Goal: Task Accomplishment & Management: Manage account settings

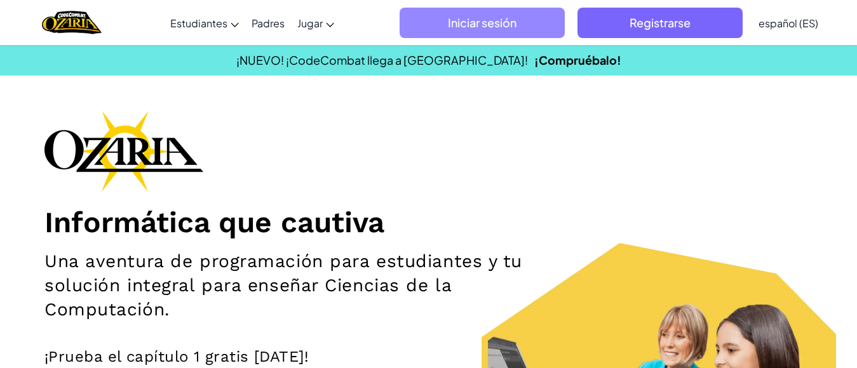
click at [455, 27] on font "Iniciar sesión" at bounding box center [482, 22] width 69 height 15
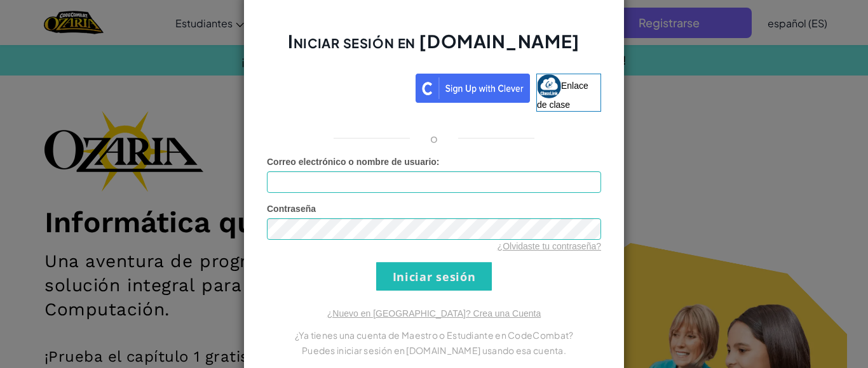
click at [664, 24] on div "Iniciar sesión en [DOMAIN_NAME] Enlace de clase o Error desconocido. Correo ele…" at bounding box center [434, 184] width 868 height 368
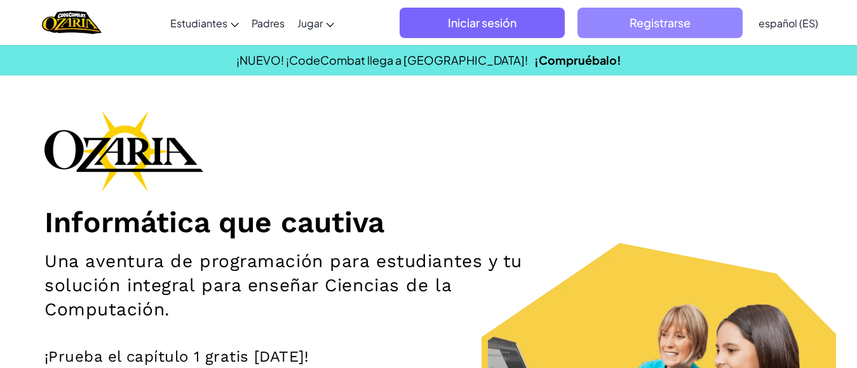
click at [624, 29] on span "Registrarse" at bounding box center [659, 23] width 165 height 30
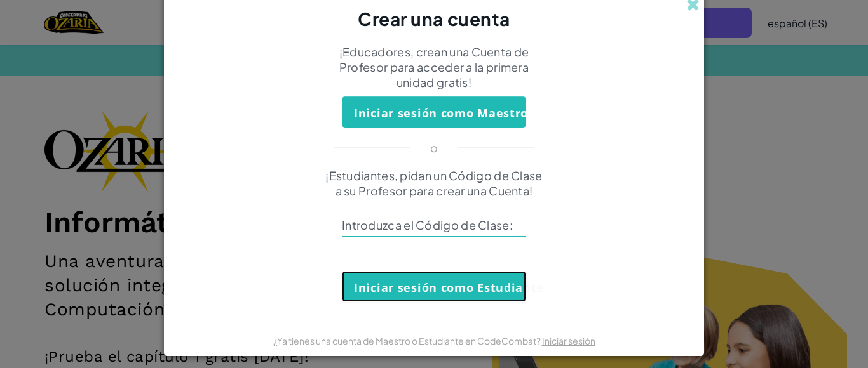
click at [463, 288] on font "Iniciar sesión como Estudiante" at bounding box center [449, 287] width 190 height 15
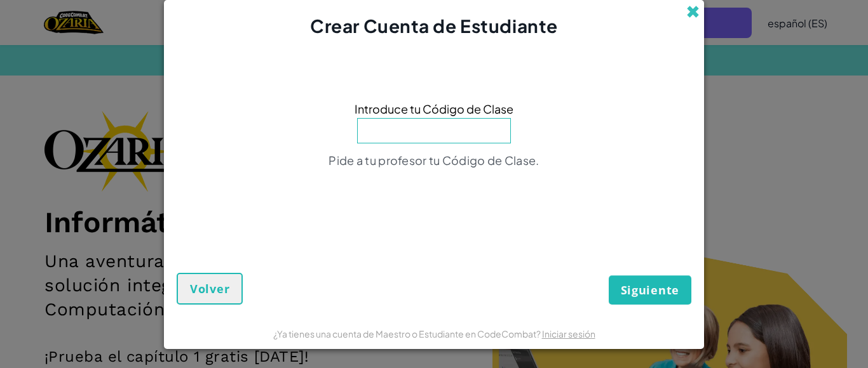
click at [694, 16] on span at bounding box center [692, 11] width 13 height 13
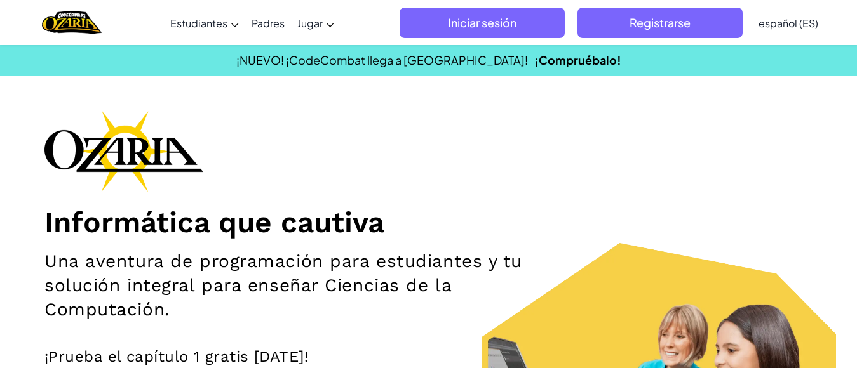
click at [802, 239] on h1 "Informática que cautiva" at bounding box center [428, 223] width 768 height 36
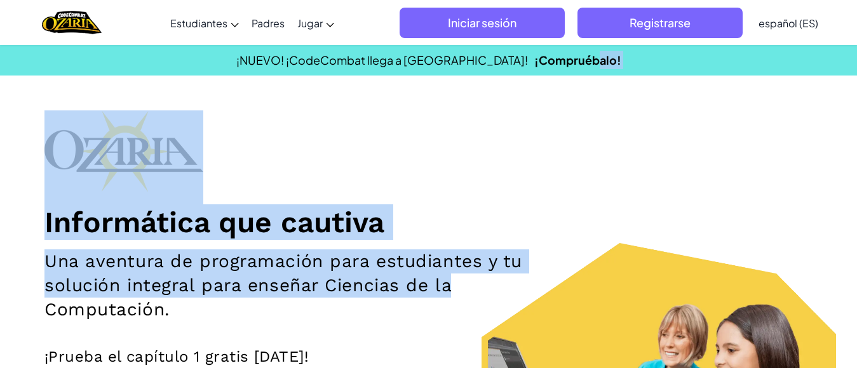
drag, startPoint x: 555, startPoint y: 83, endPoint x: 791, endPoint y: 274, distance: 304.3
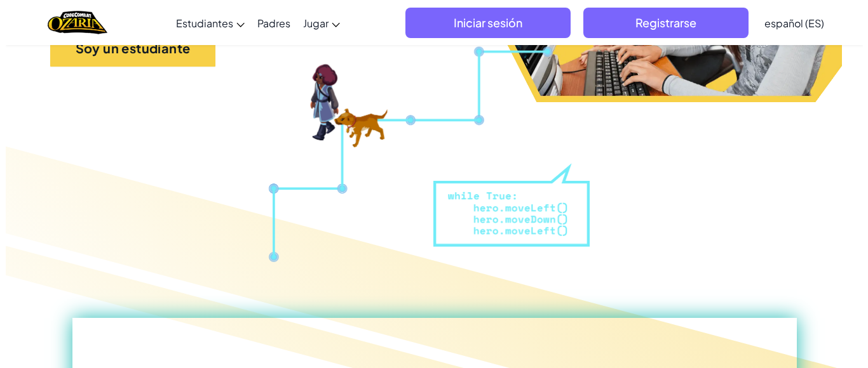
scroll to position [407, 0]
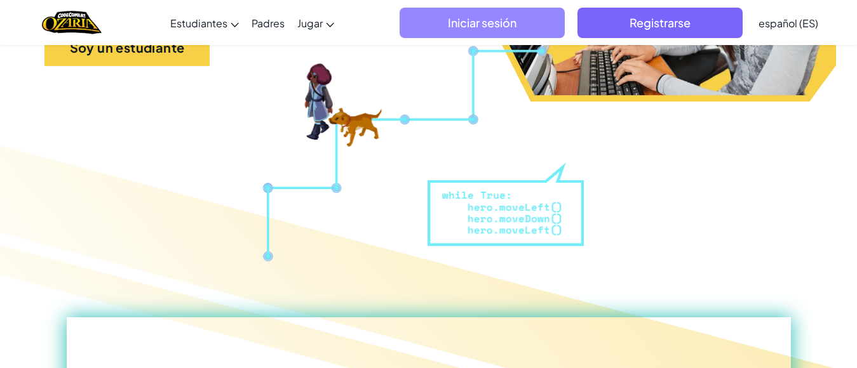
click at [508, 15] on font "Iniciar sesión" at bounding box center [482, 22] width 69 height 15
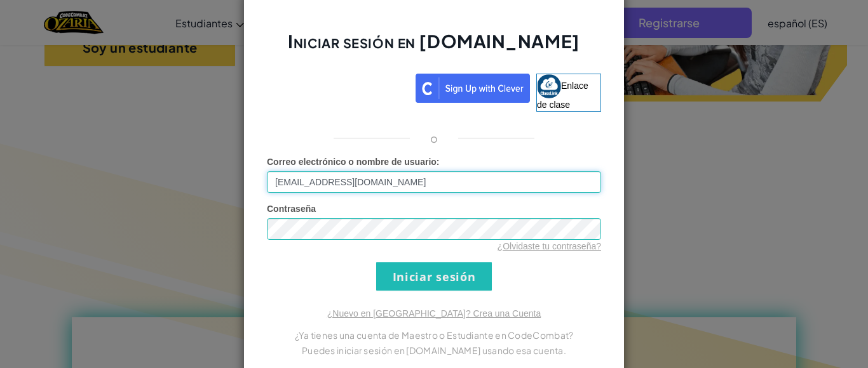
type input "[EMAIL_ADDRESS][DOMAIN_NAME]"
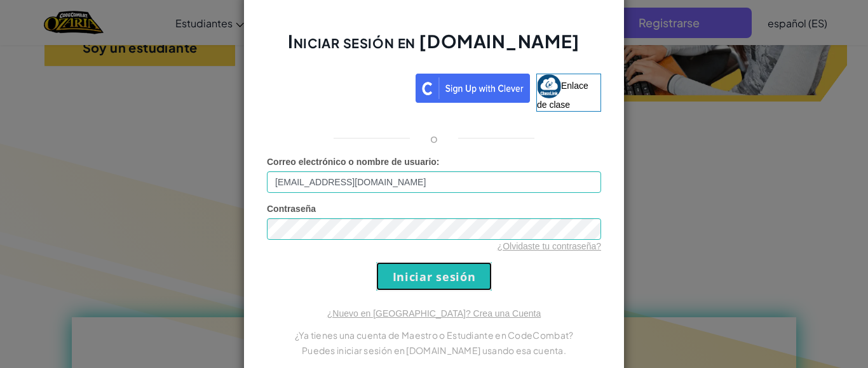
click at [429, 283] on input "Iniciar sesión" at bounding box center [434, 276] width 116 height 29
click at [441, 278] on input "Iniciar sesión" at bounding box center [434, 276] width 116 height 29
click at [441, 279] on input "Iniciar sesión" at bounding box center [434, 276] width 116 height 29
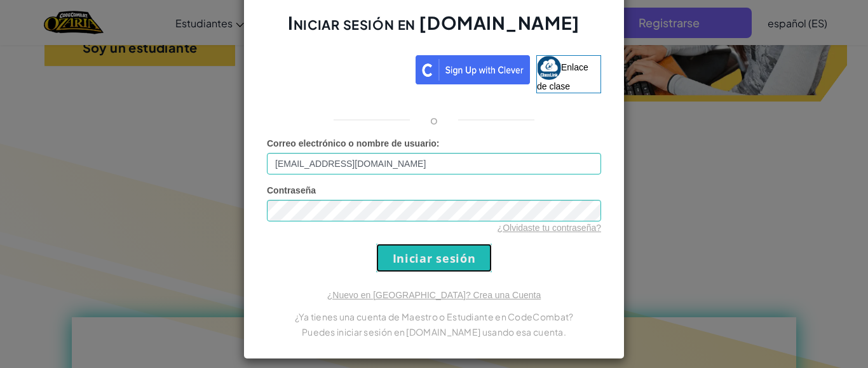
scroll to position [29, 0]
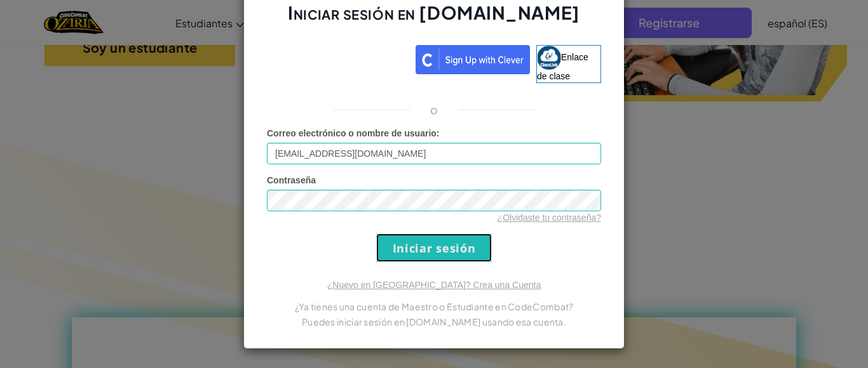
click at [440, 250] on input "Iniciar sesión" at bounding box center [434, 248] width 116 height 29
